Goal: Task Accomplishment & Management: Complete application form

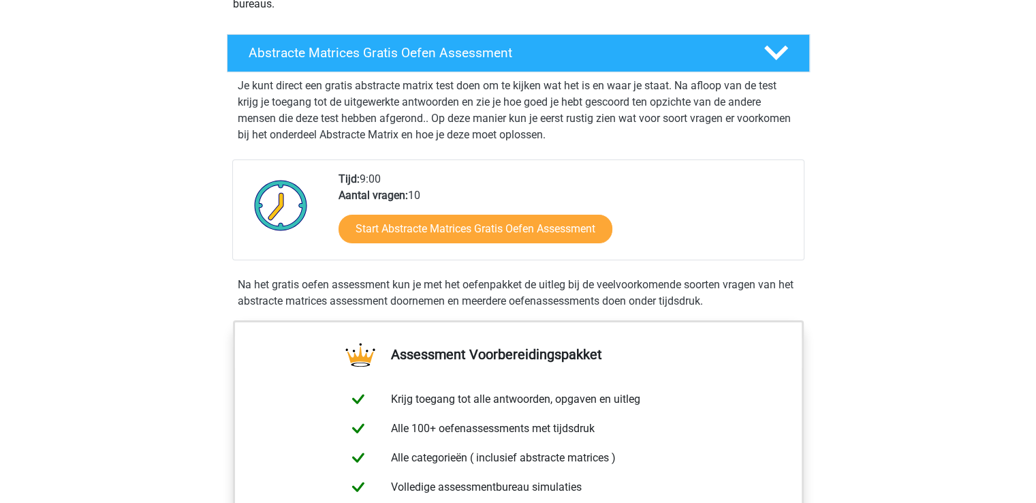
scroll to position [204, 0]
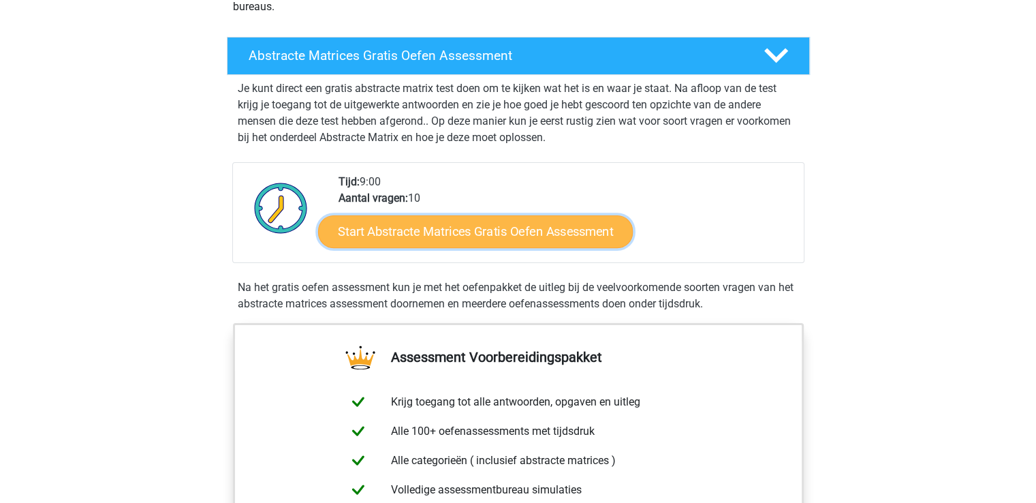
click at [428, 232] on link "Start Abstracte Matrices Gratis Oefen Assessment" at bounding box center [475, 231] width 315 height 33
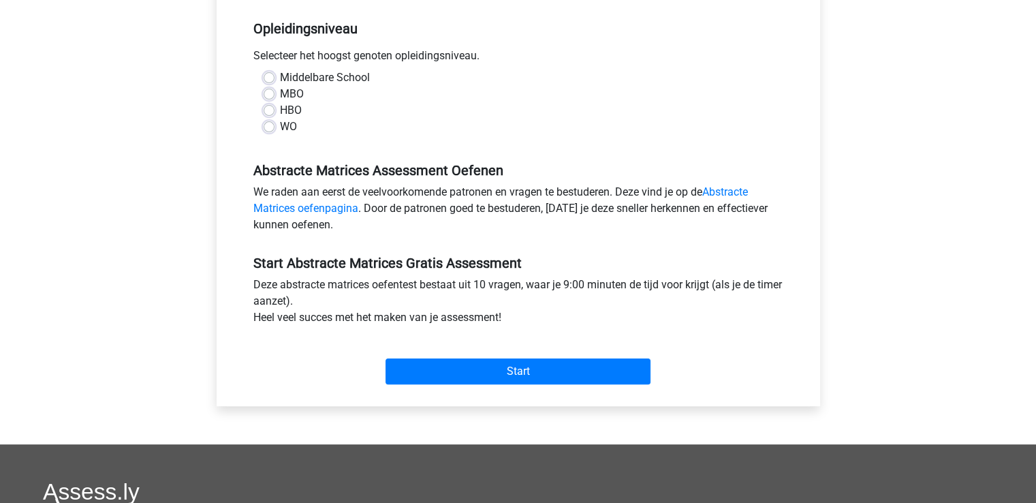
scroll to position [272, 0]
click at [280, 110] on label "HBO" at bounding box center [291, 110] width 22 height 16
click at [270, 110] on input "HBO" at bounding box center [269, 109] width 11 height 14
radio input "true"
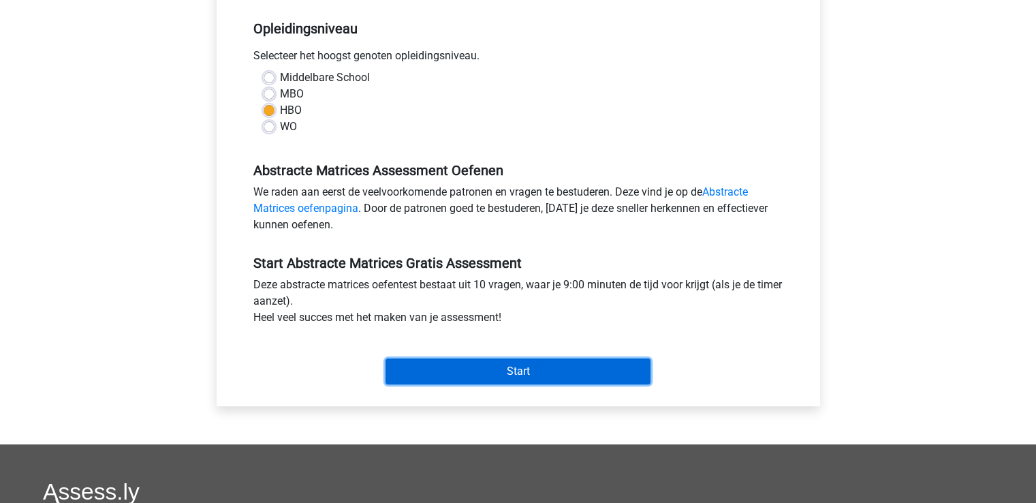
click at [522, 370] on input "Start" at bounding box center [517, 371] width 265 height 26
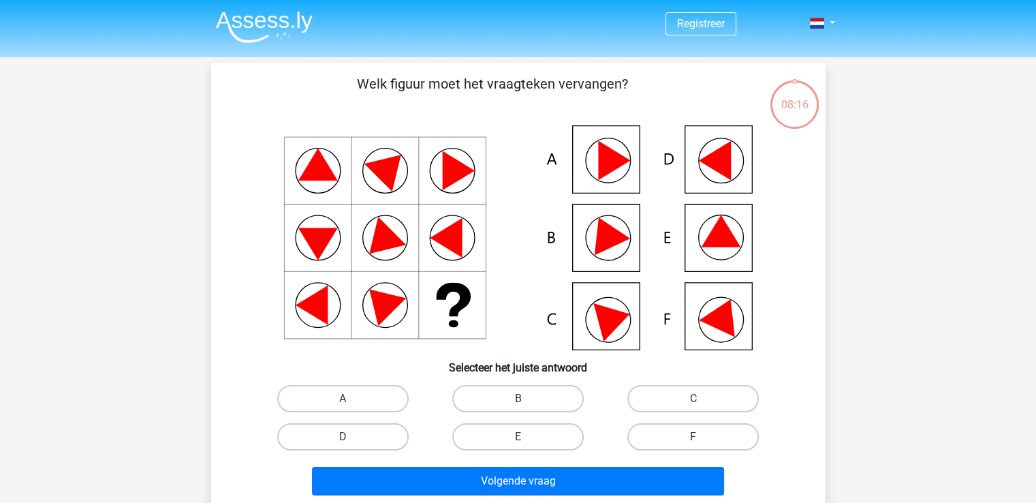
click at [700, 437] on input "F" at bounding box center [697, 441] width 9 height 9
radio input "true"
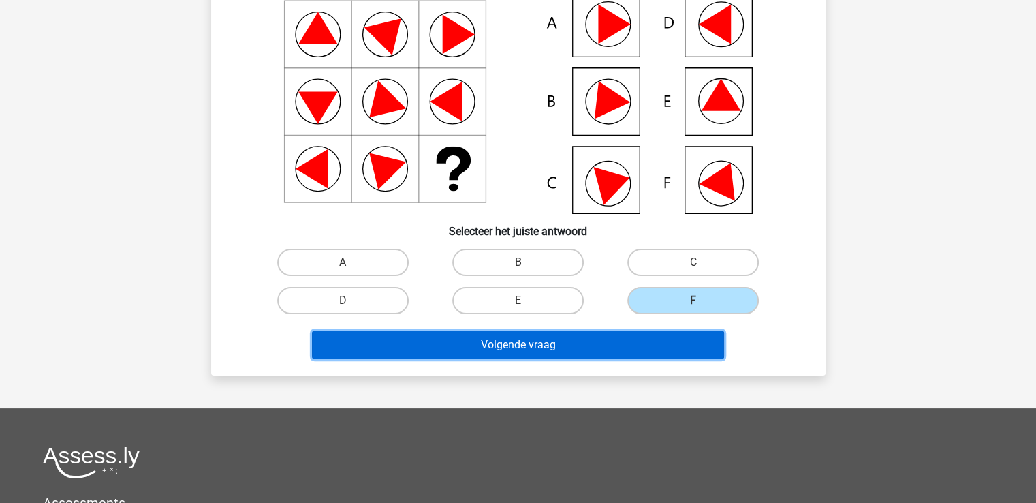
click at [511, 347] on button "Volgende vraag" at bounding box center [518, 344] width 412 height 29
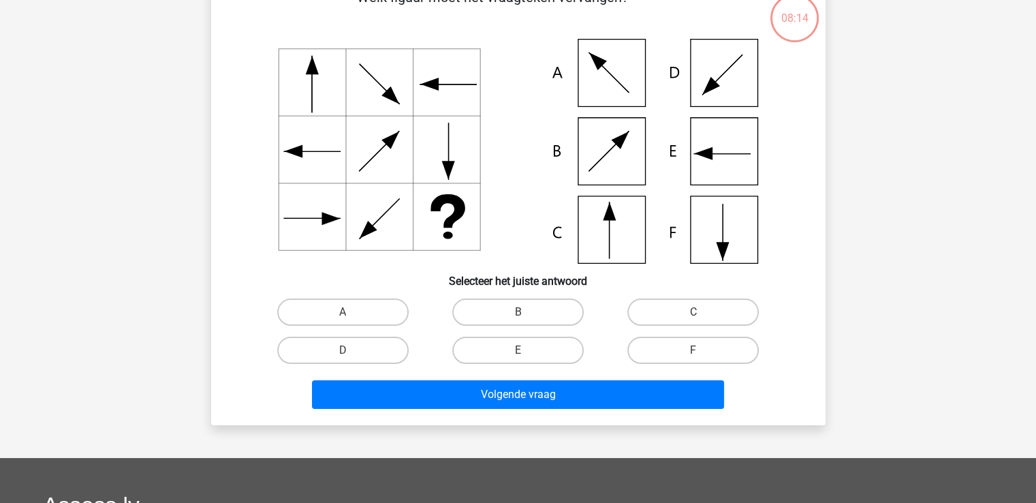
scroll to position [63, 0]
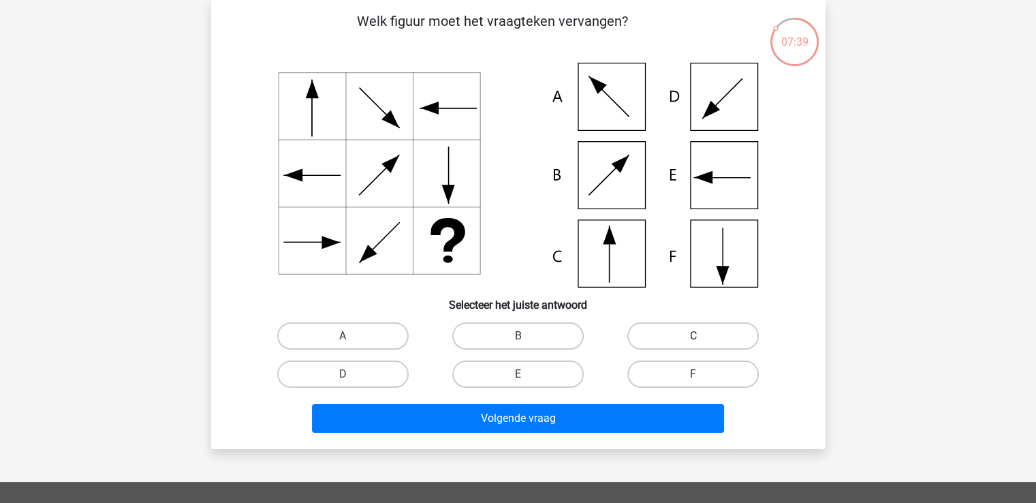
click at [716, 335] on label "C" at bounding box center [692, 335] width 131 height 27
click at [702, 336] on input "C" at bounding box center [697, 340] width 9 height 9
radio input "true"
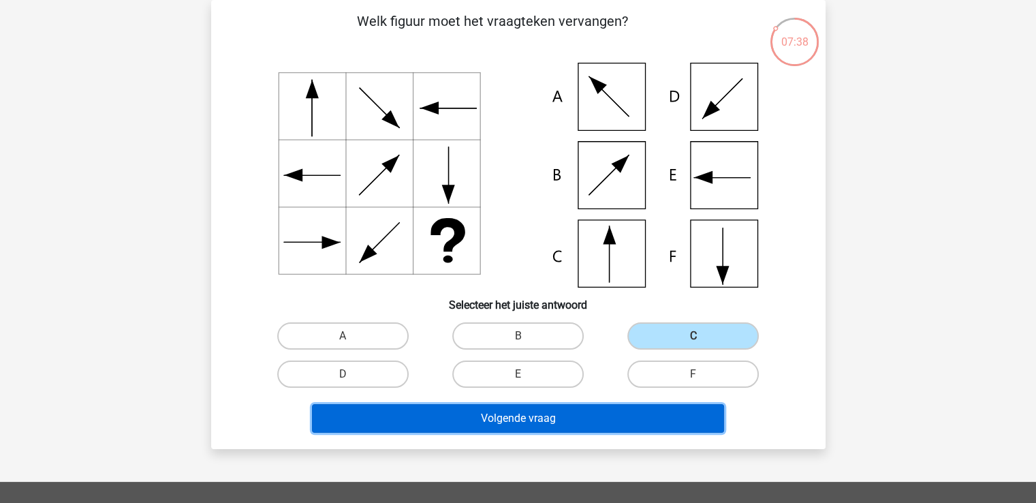
click at [533, 426] on button "Volgende vraag" at bounding box center [518, 418] width 412 height 29
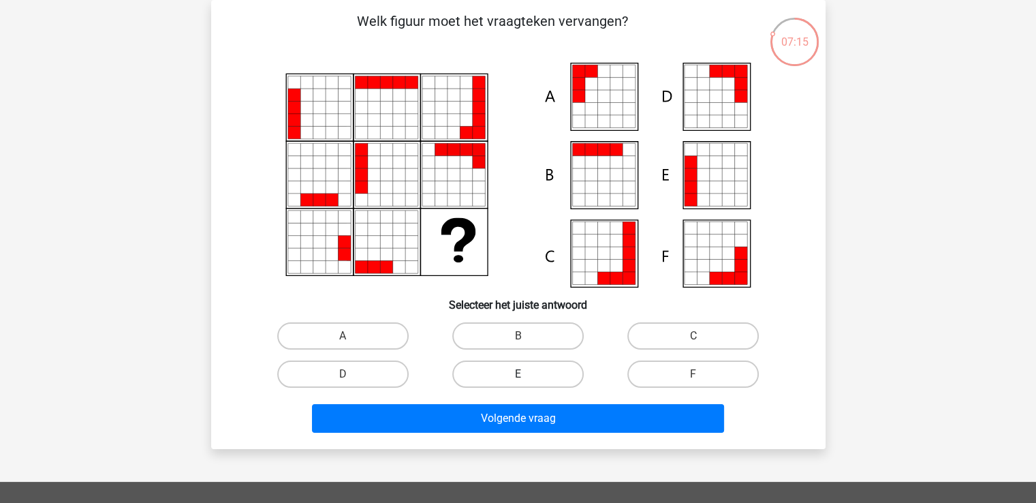
click at [511, 377] on label "E" at bounding box center [517, 373] width 131 height 27
click at [518, 377] on input "E" at bounding box center [522, 378] width 9 height 9
radio input "true"
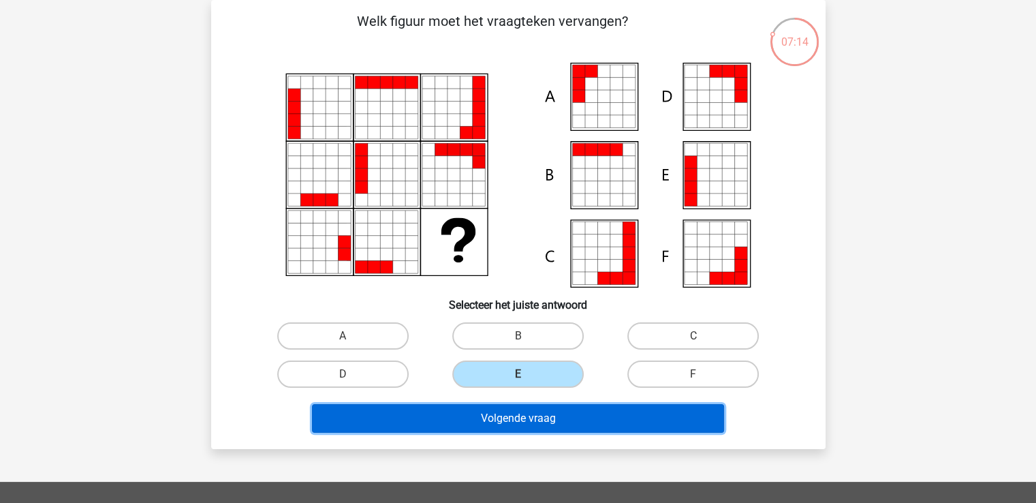
click at [527, 416] on button "Volgende vraag" at bounding box center [518, 418] width 412 height 29
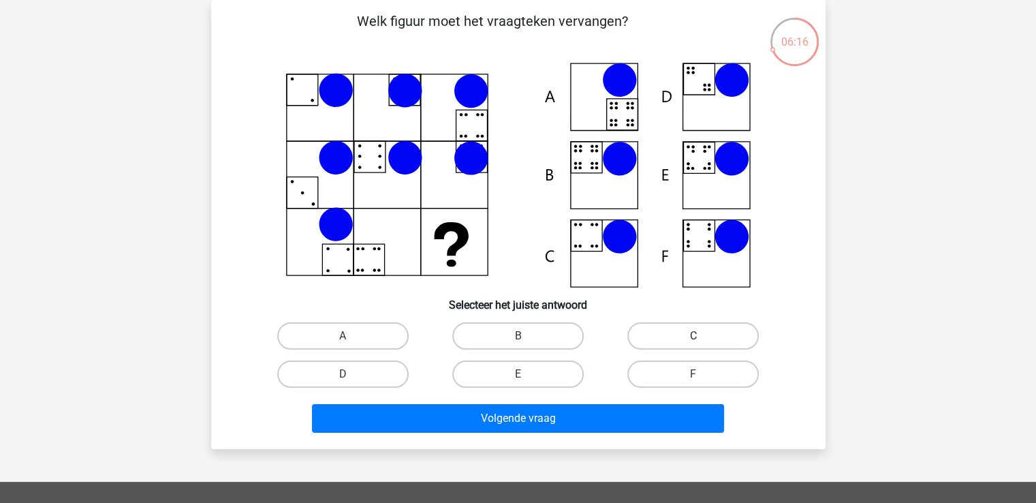
click at [687, 333] on label "C" at bounding box center [692, 335] width 131 height 27
click at [693, 336] on input "C" at bounding box center [697, 340] width 9 height 9
radio input "true"
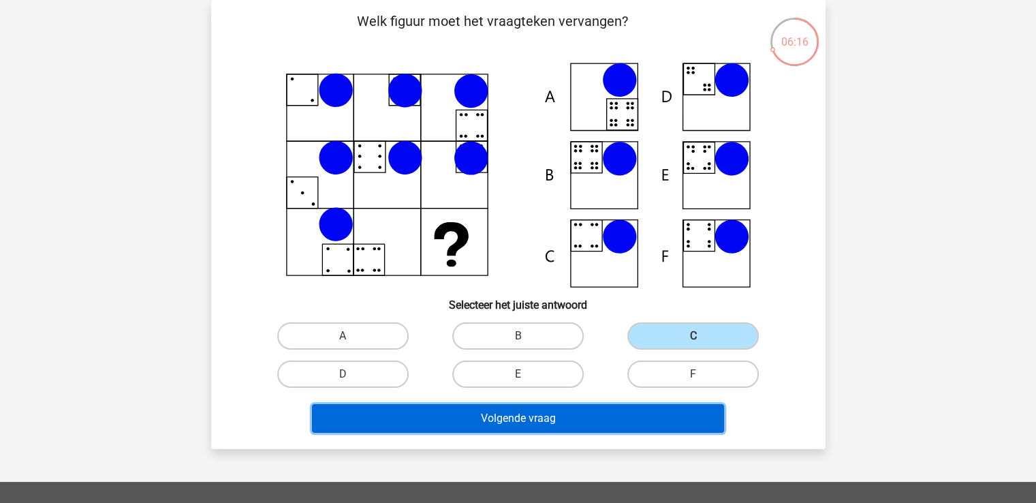
click at [567, 416] on button "Volgende vraag" at bounding box center [518, 418] width 412 height 29
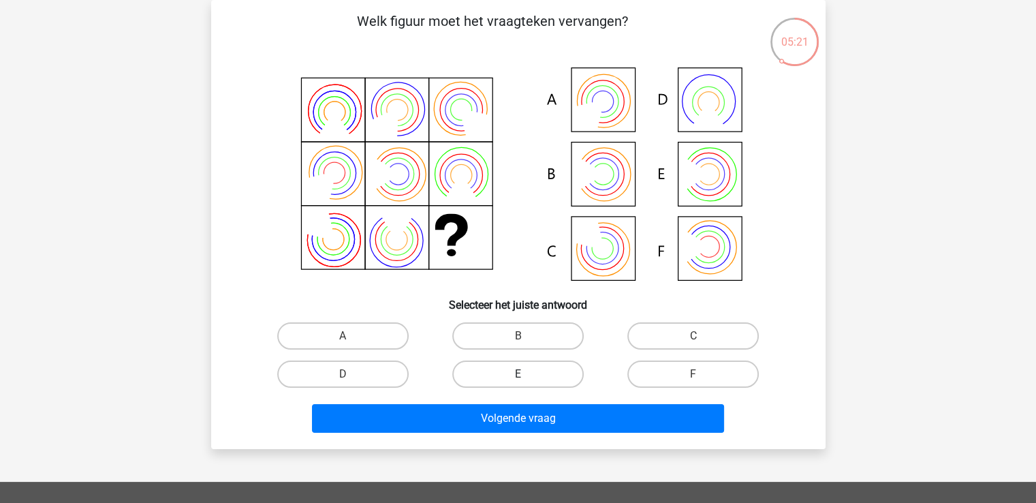
click at [533, 375] on label "E" at bounding box center [517, 373] width 131 height 27
click at [526, 375] on input "E" at bounding box center [522, 378] width 9 height 9
radio input "true"
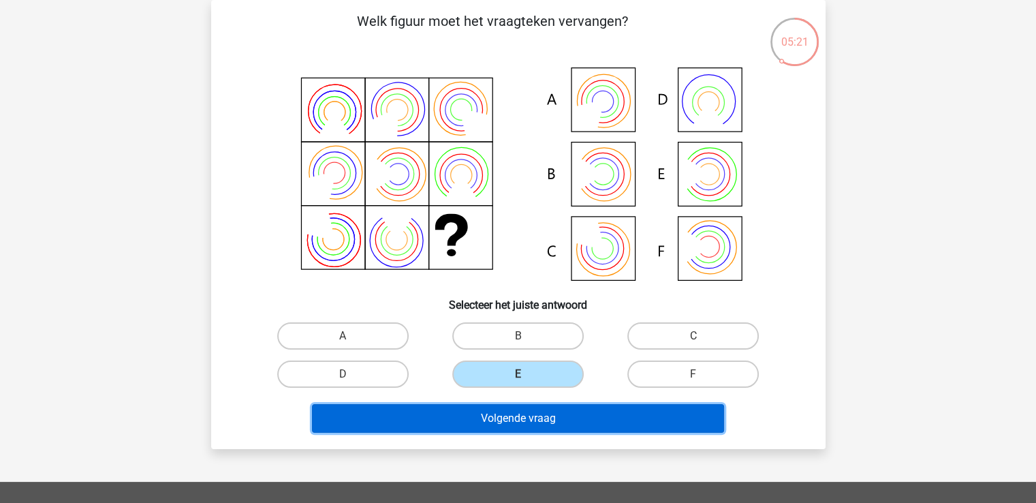
click at [528, 410] on button "Volgende vraag" at bounding box center [518, 418] width 412 height 29
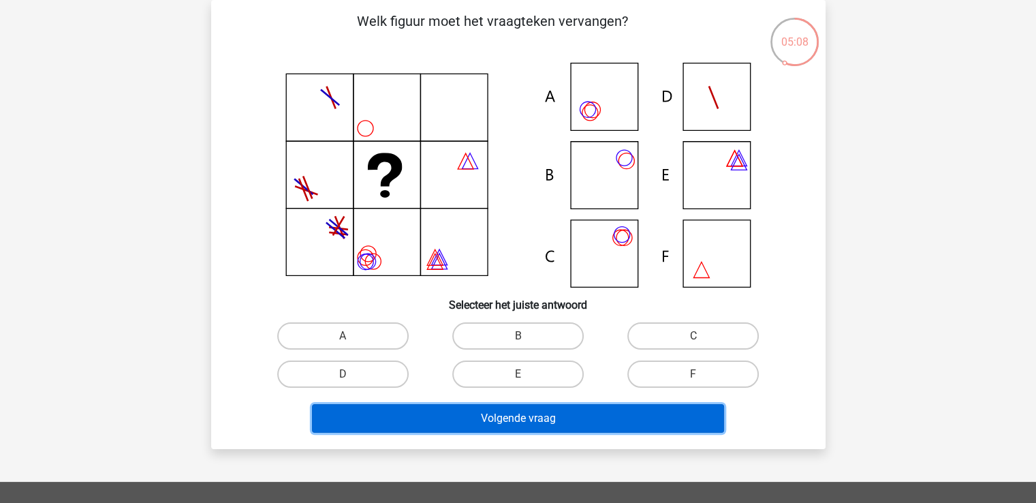
click at [560, 420] on button "Volgende vraag" at bounding box center [518, 418] width 412 height 29
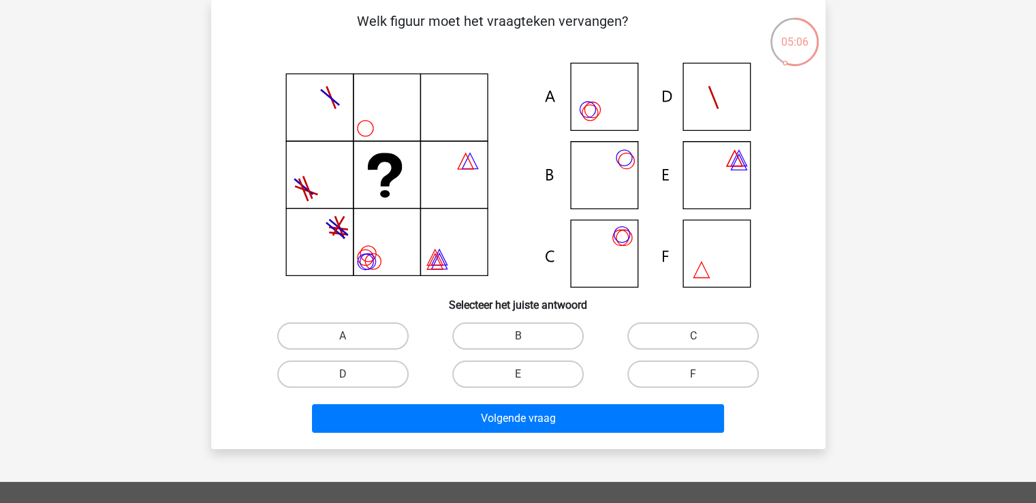
click at [840, 287] on div "05:06 Vraag 6 van de 10 Categorie: abstracte matrices set 1 Welk figuur moet he…" at bounding box center [518, 224] width 647 height 449
click at [522, 341] on input "B" at bounding box center [522, 340] width 9 height 9
radio input "true"
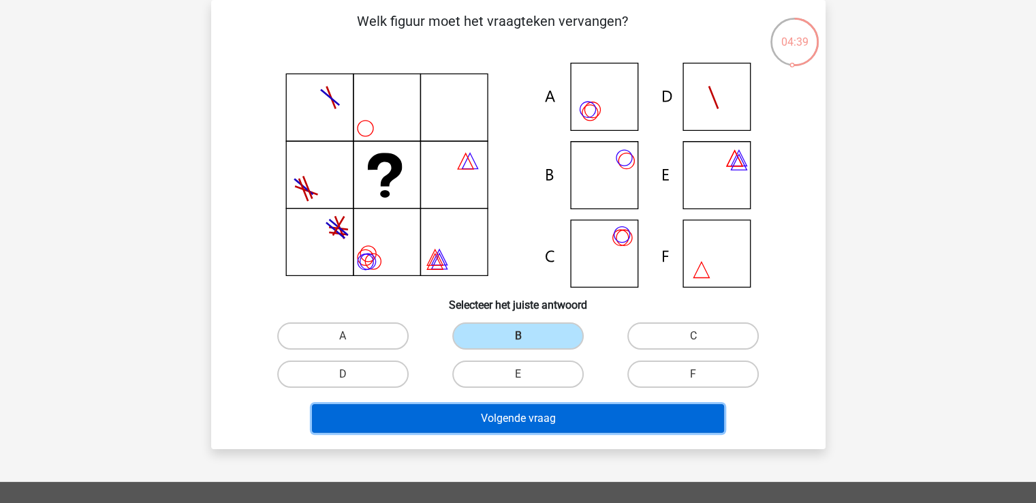
click at [538, 422] on button "Volgende vraag" at bounding box center [518, 418] width 412 height 29
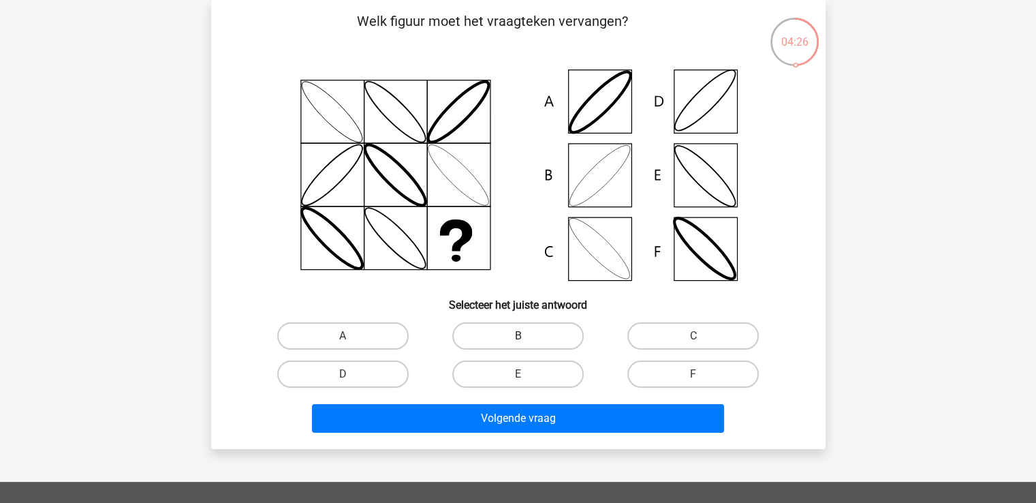
click at [519, 335] on label "B" at bounding box center [517, 335] width 131 height 27
click at [519, 336] on input "B" at bounding box center [522, 340] width 9 height 9
radio input "true"
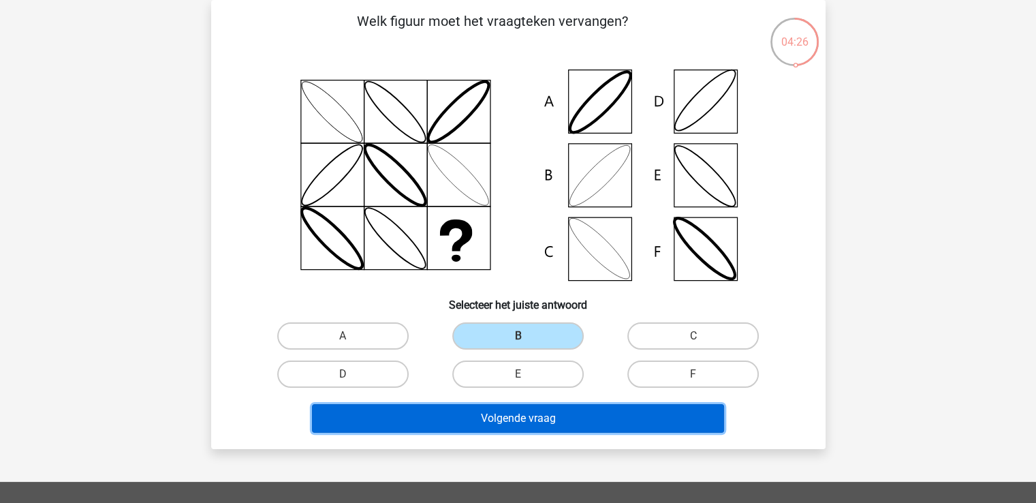
click at [508, 417] on button "Volgende vraag" at bounding box center [518, 418] width 412 height 29
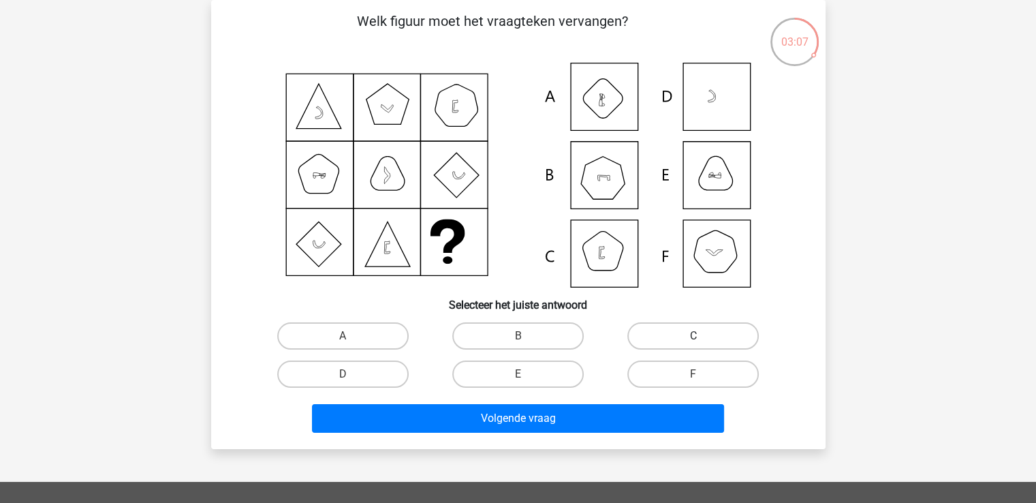
click at [678, 332] on label "C" at bounding box center [692, 335] width 131 height 27
click at [693, 336] on input "C" at bounding box center [697, 340] width 9 height 9
radio input "true"
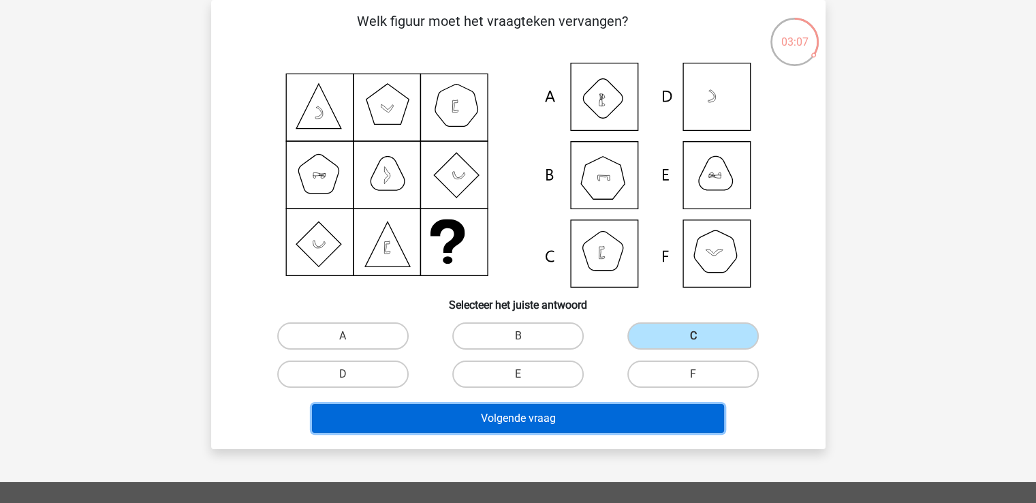
click at [548, 422] on button "Volgende vraag" at bounding box center [518, 418] width 412 height 29
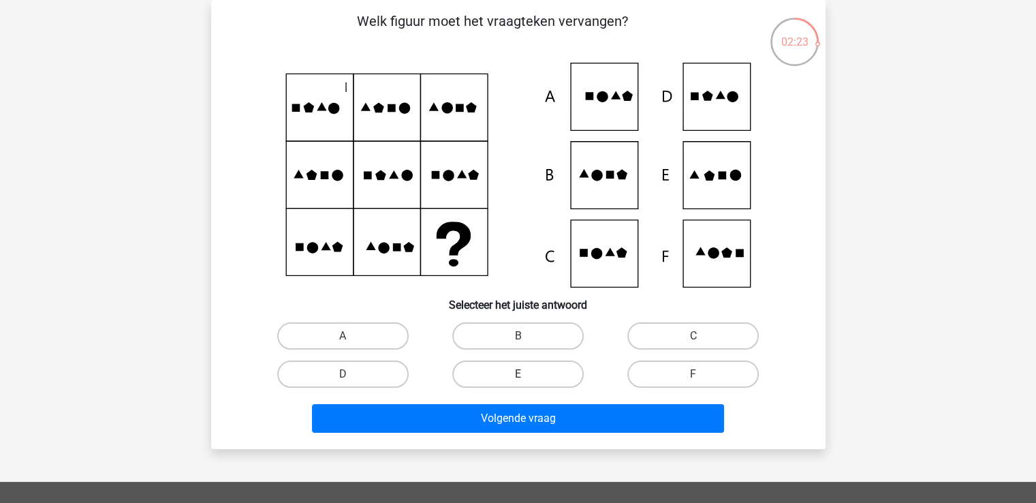
click at [499, 379] on label "E" at bounding box center [517, 373] width 131 height 27
click at [518, 379] on input "E" at bounding box center [522, 378] width 9 height 9
radio input "true"
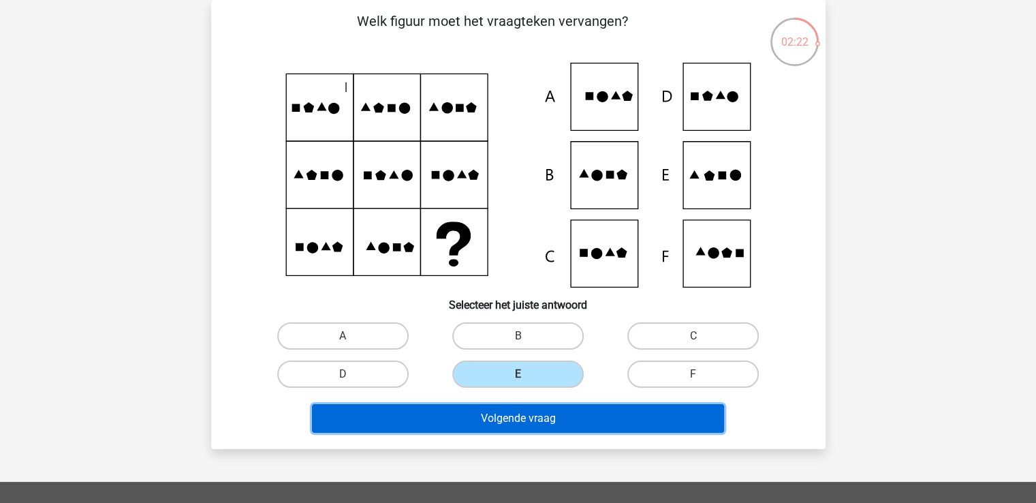
click at [518, 422] on button "Volgende vraag" at bounding box center [518, 418] width 412 height 29
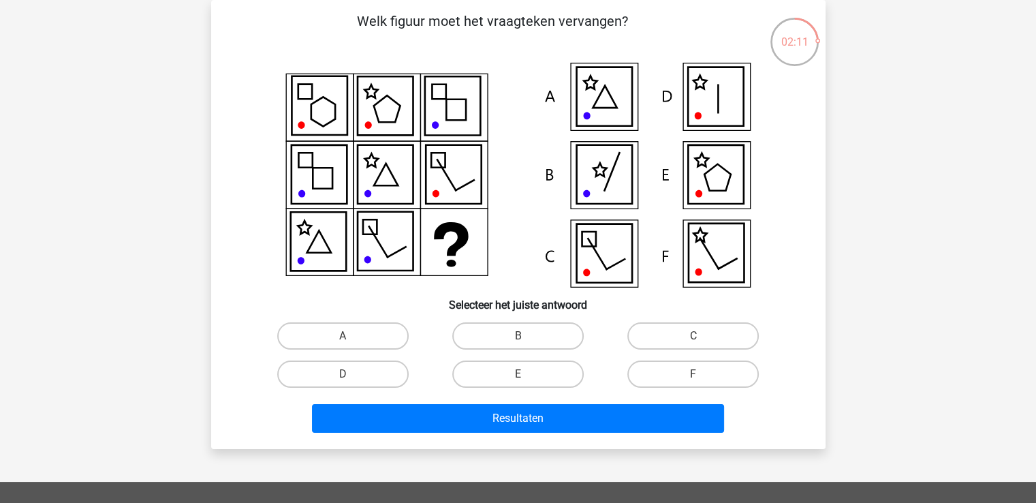
drag, startPoint x: 692, startPoint y: 287, endPoint x: 934, endPoint y: 325, distance: 245.4
drag, startPoint x: 934, startPoint y: 325, endPoint x: 931, endPoint y: 379, distance: 54.6
click at [931, 379] on div "Registreer Nederlands English" at bounding box center [518, 389] width 1036 height 904
click at [541, 378] on label "E" at bounding box center [517, 373] width 131 height 27
click at [526, 378] on input "E" at bounding box center [522, 378] width 9 height 9
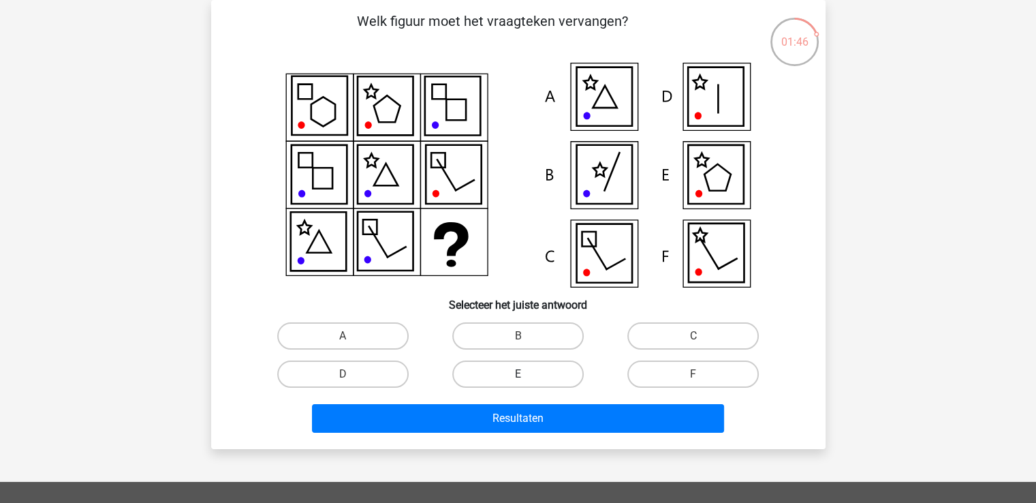
radio input "true"
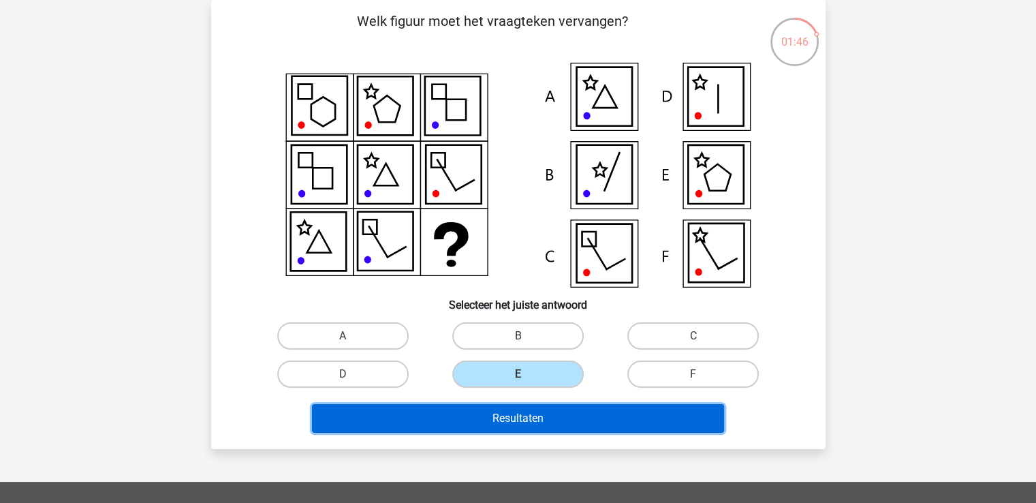
click at [535, 421] on button "Resultaten" at bounding box center [518, 418] width 412 height 29
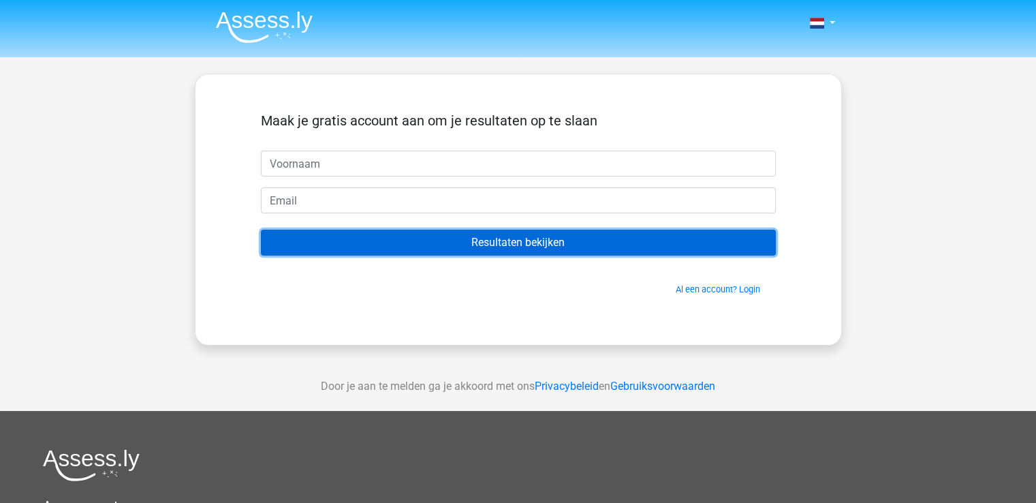
click at [462, 240] on input "Resultaten bekijken" at bounding box center [518, 243] width 515 height 26
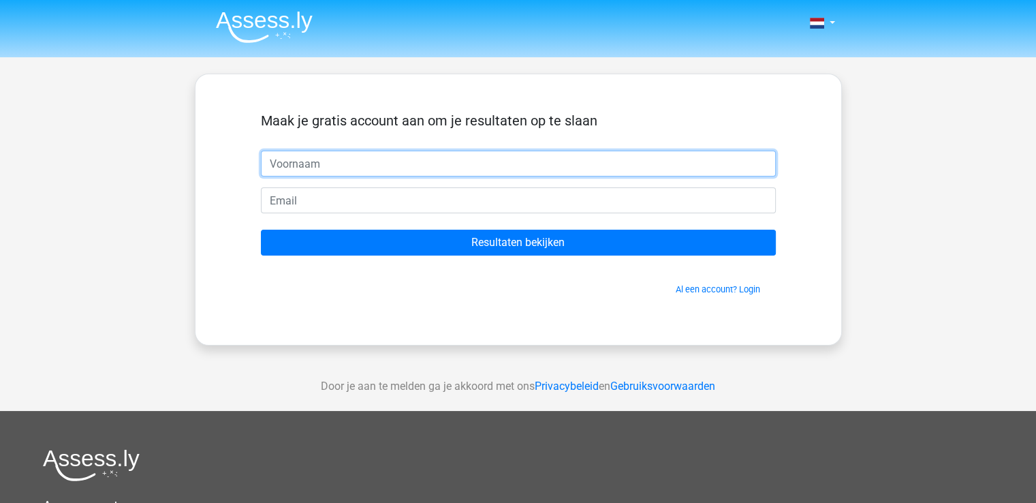
click at [332, 167] on input "text" at bounding box center [518, 164] width 515 height 26
click at [332, 165] on input "text" at bounding box center [518, 164] width 515 height 26
type input "tom"
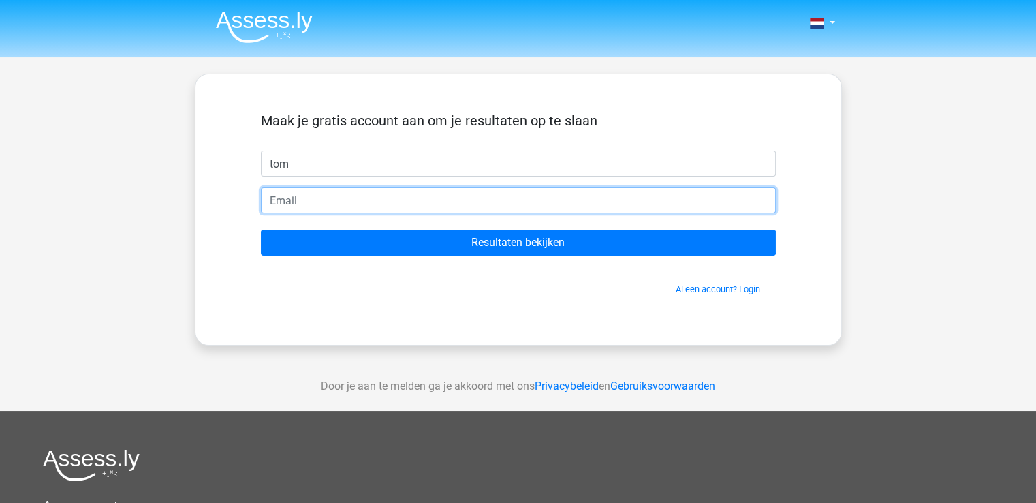
click at [321, 200] on input "email" at bounding box center [518, 200] width 515 height 26
type input "[PERSON_NAME][EMAIL_ADDRESS][DOMAIN_NAME]"
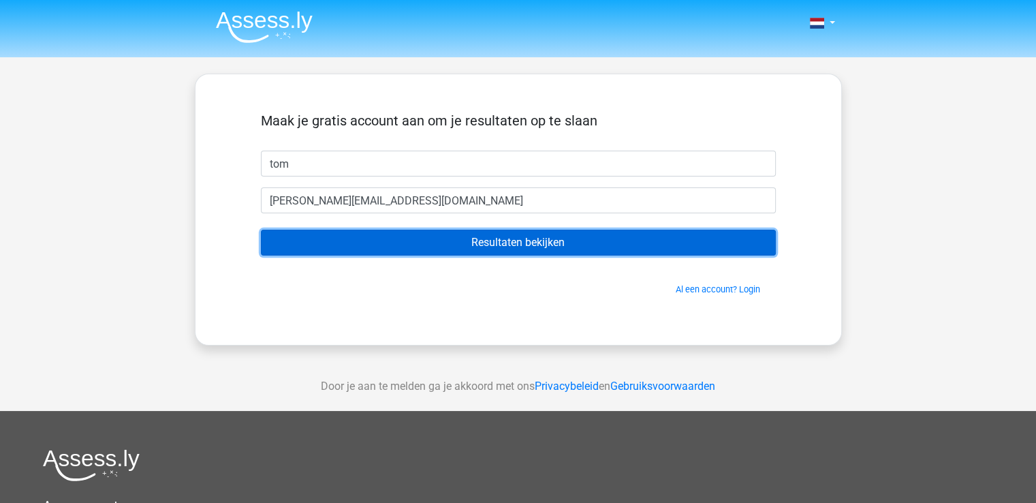
click at [485, 242] on input "Resultaten bekijken" at bounding box center [518, 243] width 515 height 26
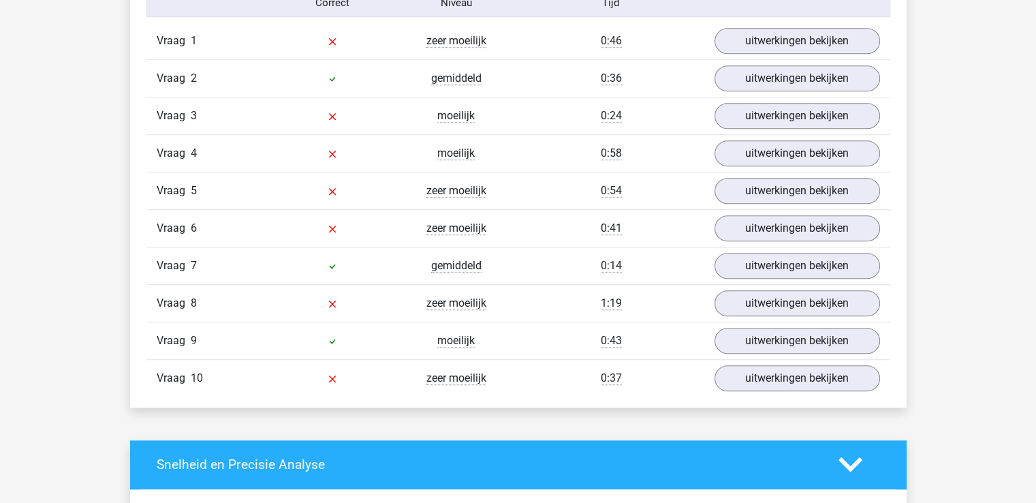
scroll to position [1158, 0]
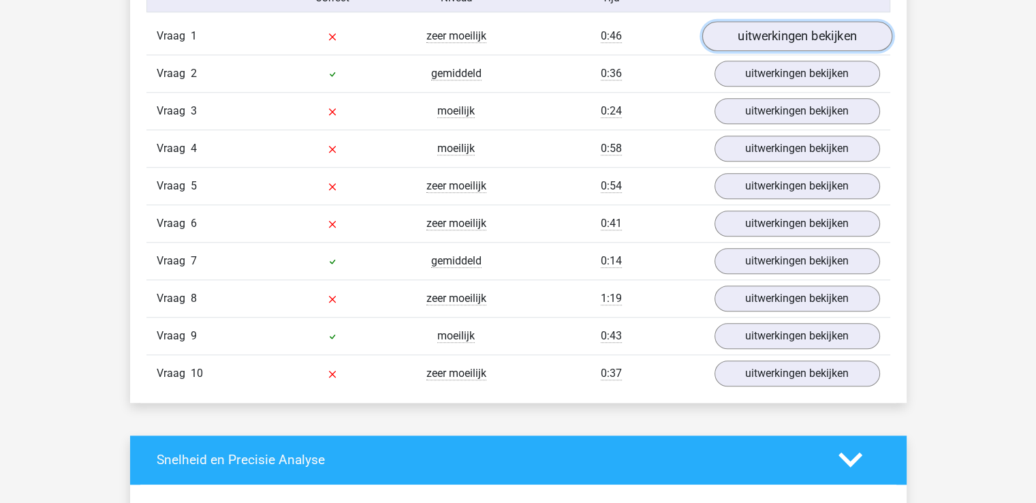
click at [779, 33] on link "uitwerkingen bekijken" at bounding box center [796, 36] width 190 height 30
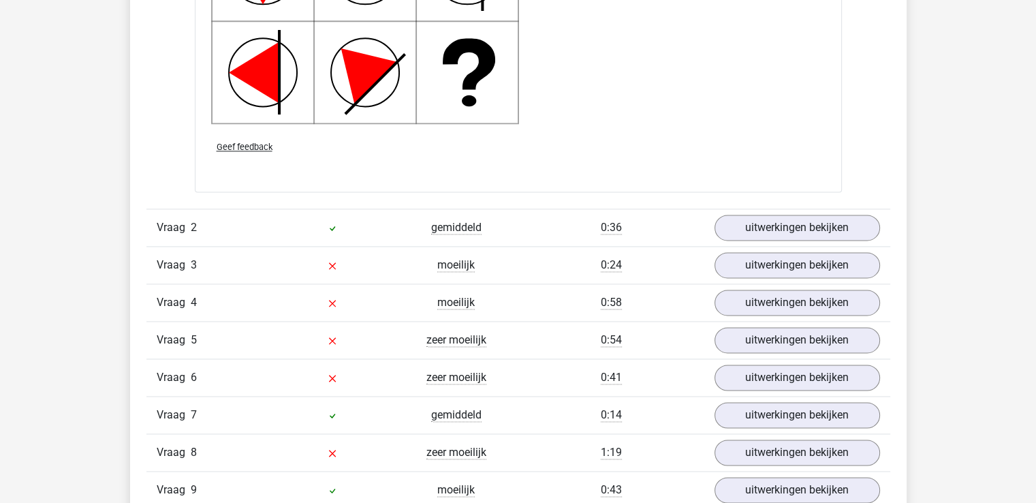
scroll to position [1907, 0]
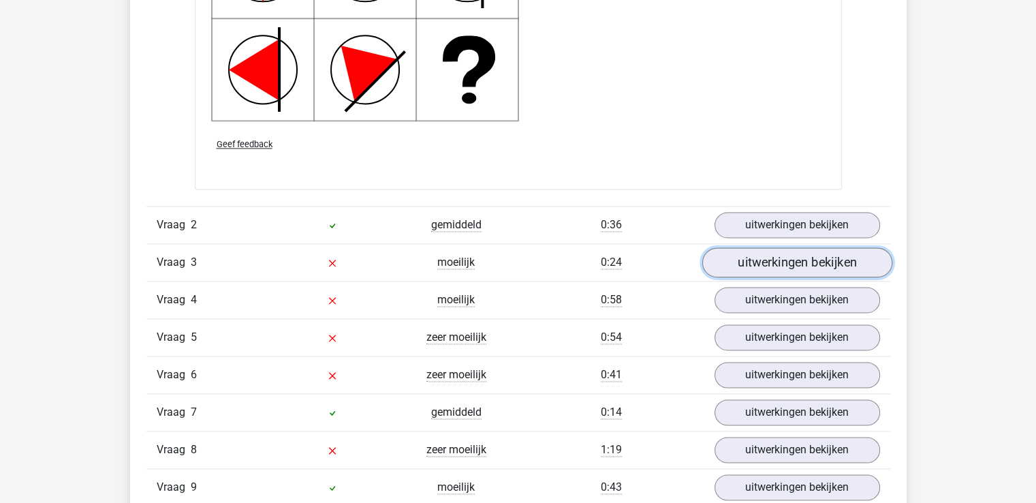
click at [793, 259] on link "uitwerkingen bekijken" at bounding box center [796, 262] width 190 height 30
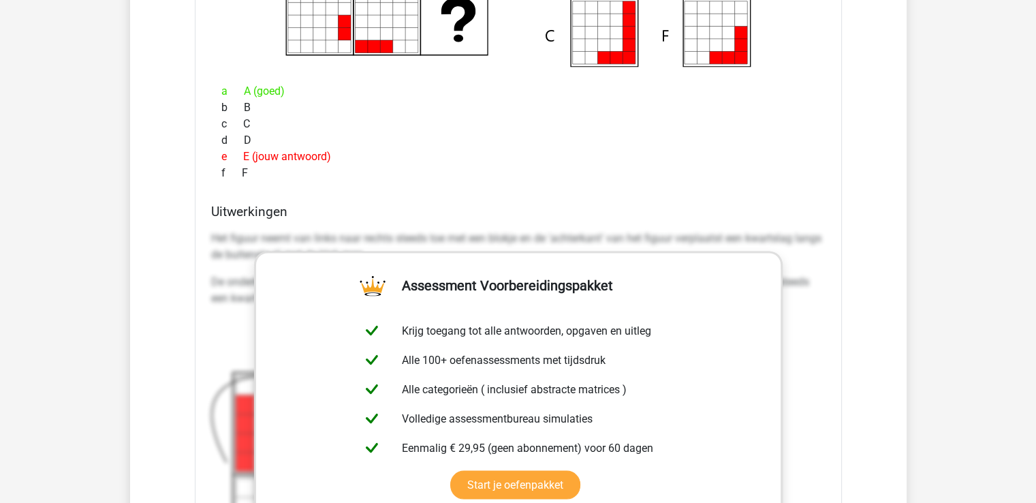
scroll to position [2520, 0]
